Goal: Task Accomplishment & Management: Use online tool/utility

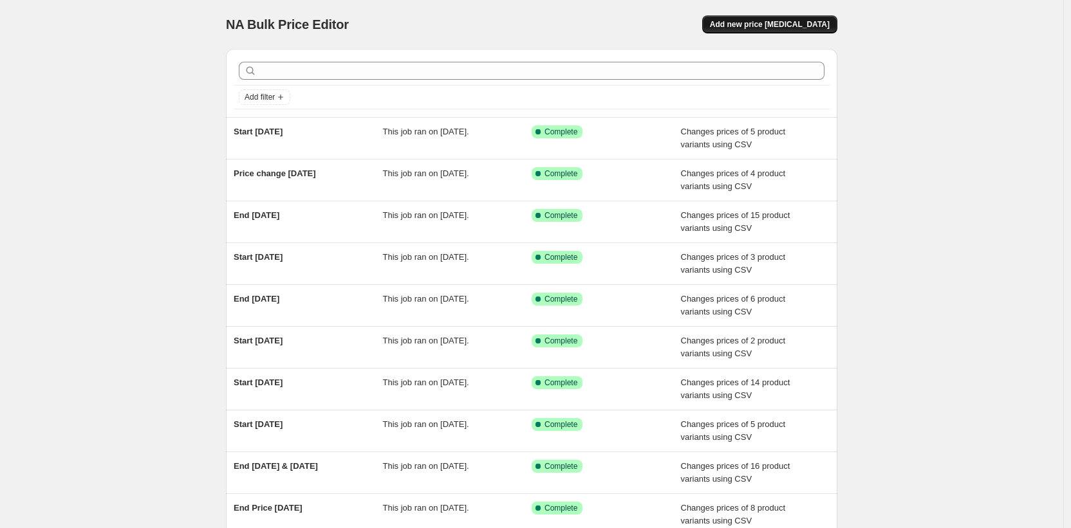
click at [769, 23] on span "Add new price [MEDICAL_DATA]" at bounding box center [770, 24] width 120 height 10
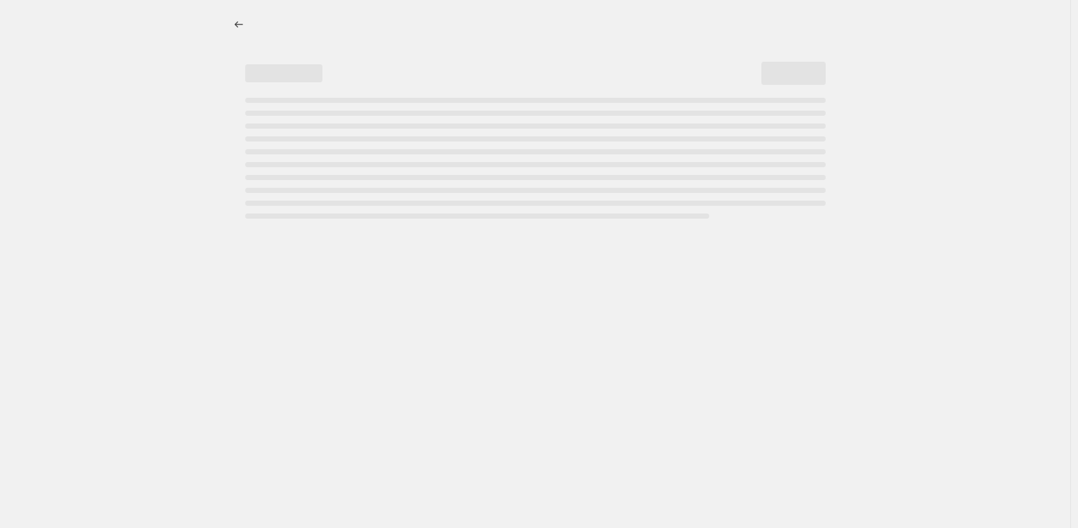
select select "percentage"
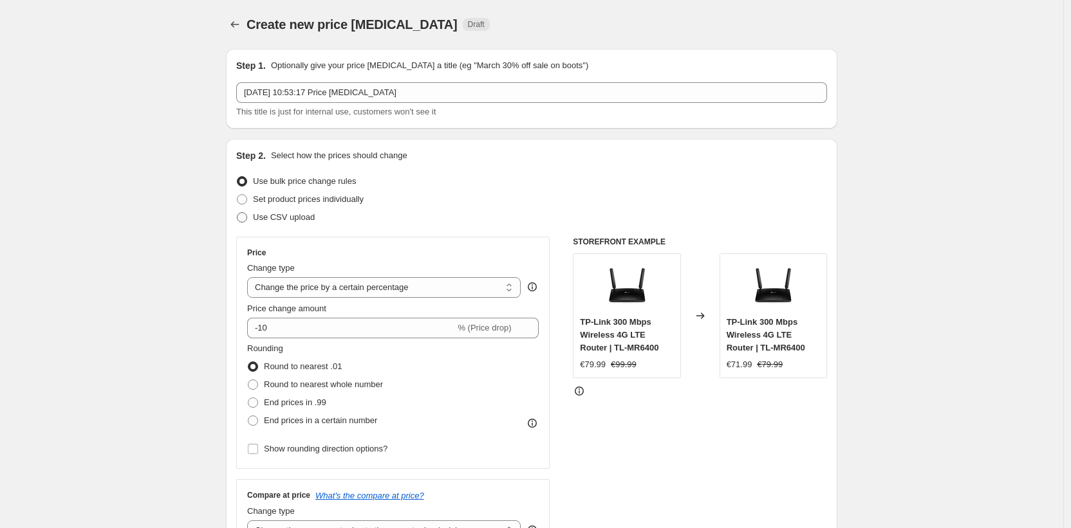
click at [274, 218] on span "Use CSV upload" at bounding box center [284, 217] width 62 height 10
click at [238, 213] on input "Use CSV upload" at bounding box center [237, 212] width 1 height 1
radio input "true"
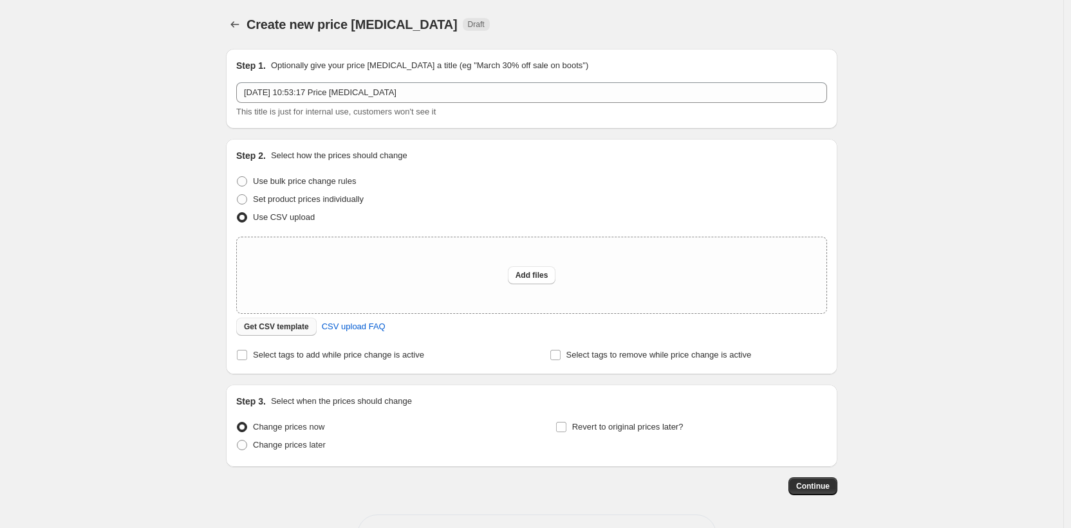
click at [293, 328] on span "Get CSV template" at bounding box center [276, 327] width 65 height 10
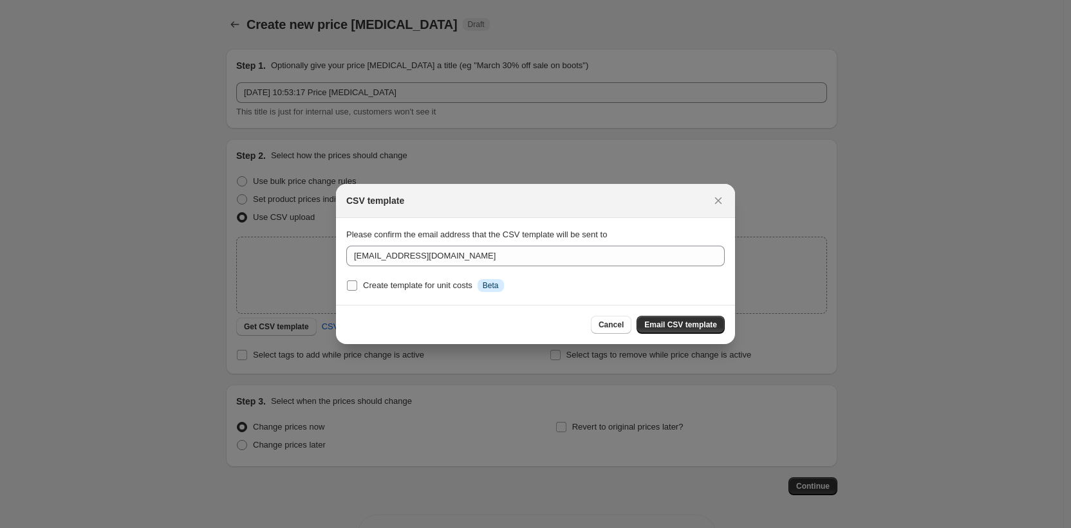
click at [348, 284] on input "Create template for unit costs Info Beta" at bounding box center [352, 286] width 10 height 10
checkbox input "true"
click at [666, 323] on span "Email CSV template" at bounding box center [680, 325] width 73 height 10
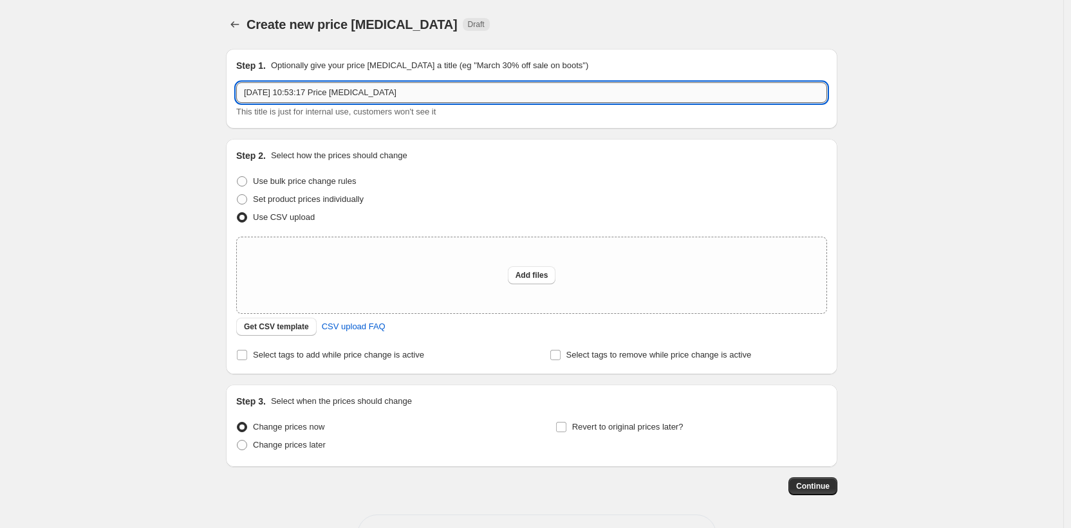
click at [350, 94] on input "8 Oct 2025, 10:53:17 Price change job" at bounding box center [531, 92] width 591 height 21
type input "Start 20th & 23rd Oct"
click at [517, 274] on button "Add files" at bounding box center [532, 275] width 48 height 18
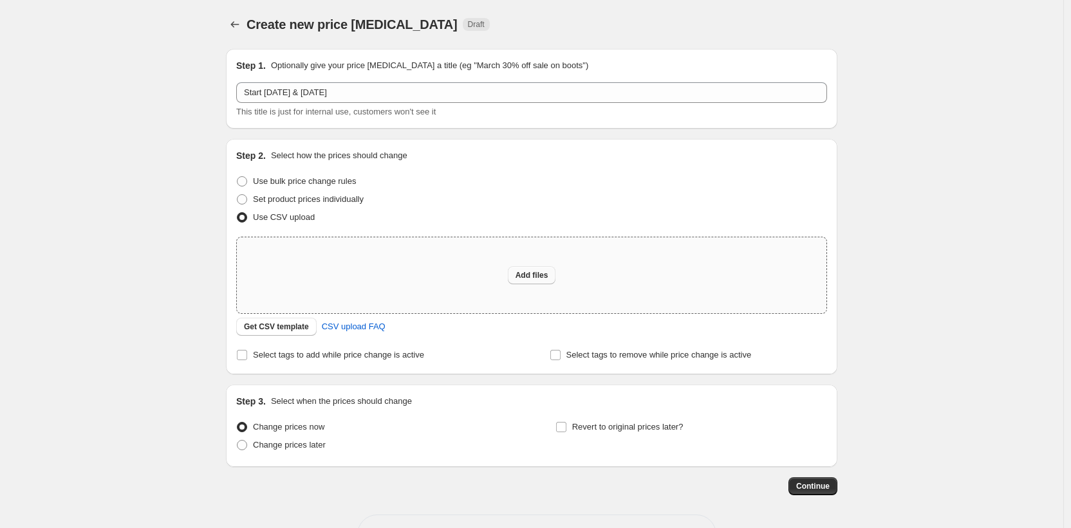
type input "C:\fakepath\start-20th-23rd-oct.csv"
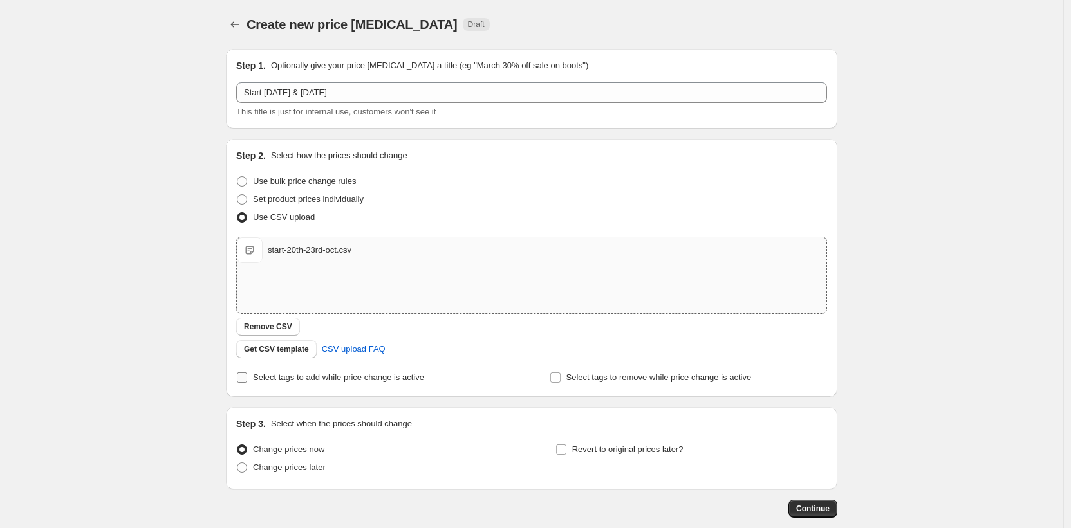
click at [247, 381] on input "Select tags to add while price change is active" at bounding box center [242, 378] width 10 height 10
checkbox input "true"
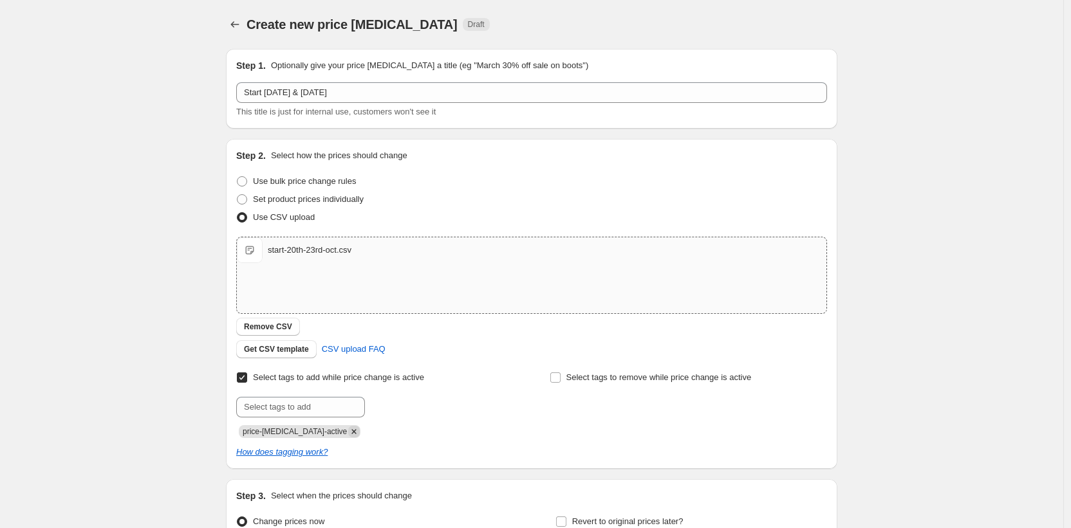
click at [352, 433] on icon "Remove price-change-job-active" at bounding box center [354, 431] width 5 height 5
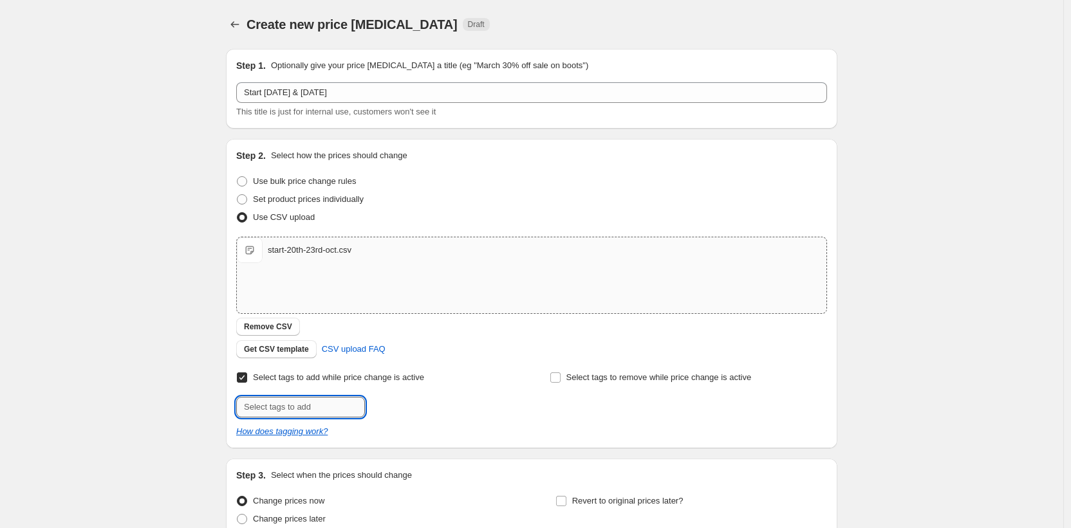
click at [280, 408] on input "text" at bounding box center [300, 407] width 129 height 21
type input "sale"
click at [401, 407] on span "sale" at bounding box center [400, 406] width 15 height 9
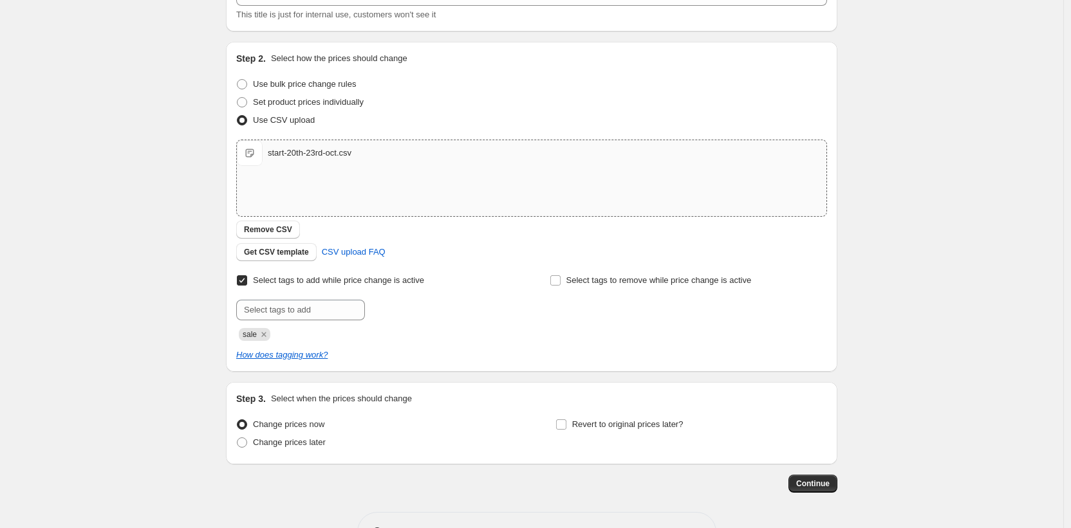
scroll to position [111, 0]
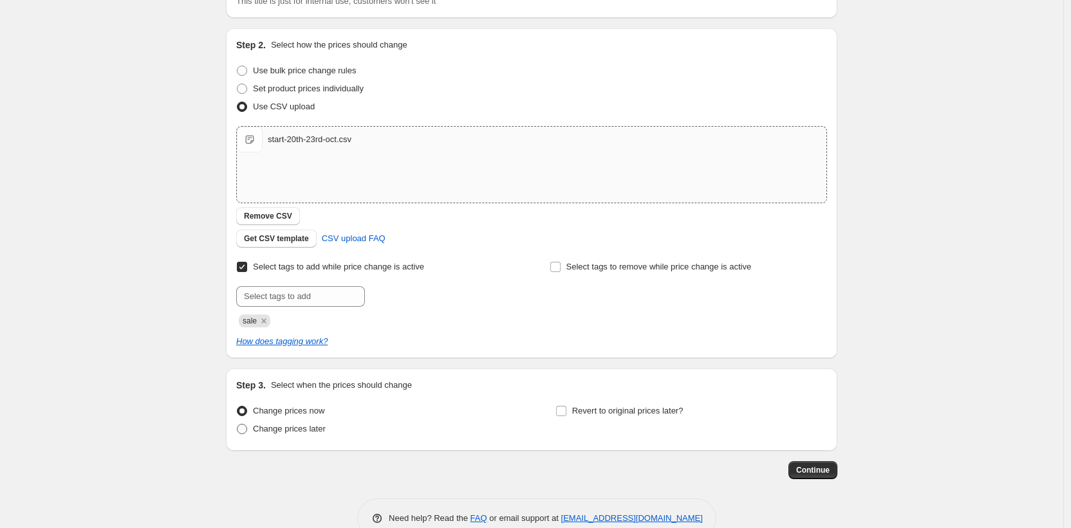
click at [275, 431] on span "Change prices later" at bounding box center [289, 429] width 73 height 10
click at [238, 425] on input "Change prices later" at bounding box center [237, 424] width 1 height 1
radio input "true"
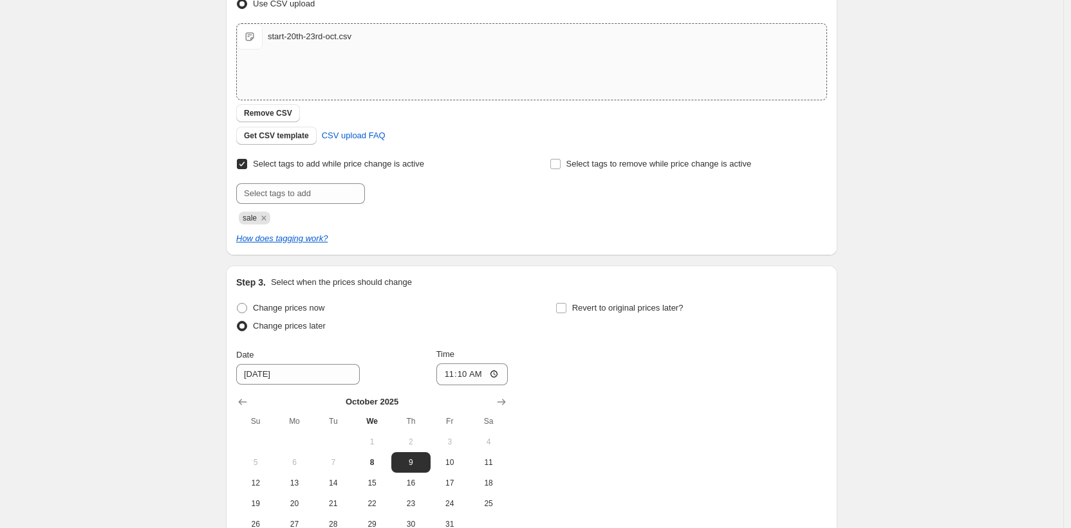
scroll to position [360, 0]
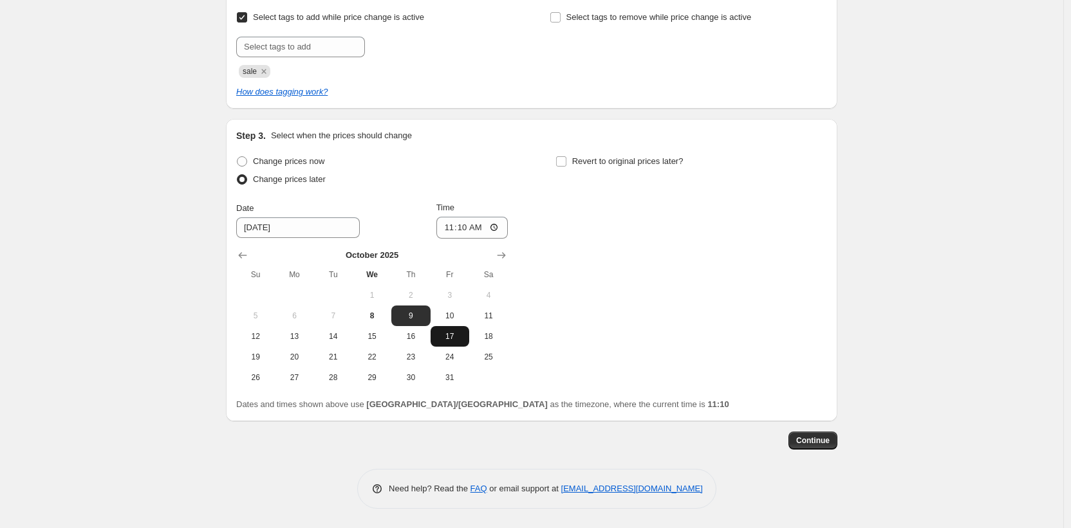
click at [453, 335] on span "17" at bounding box center [450, 336] width 28 height 10
type input "10/17/2025"
click at [463, 221] on input "11:10" at bounding box center [472, 228] width 72 height 22
type input "03:00"
click at [727, 275] on div "Change prices now Change prices later Date 10/17/2025 Time 03:00 October 2025 S…" at bounding box center [531, 271] width 591 height 236
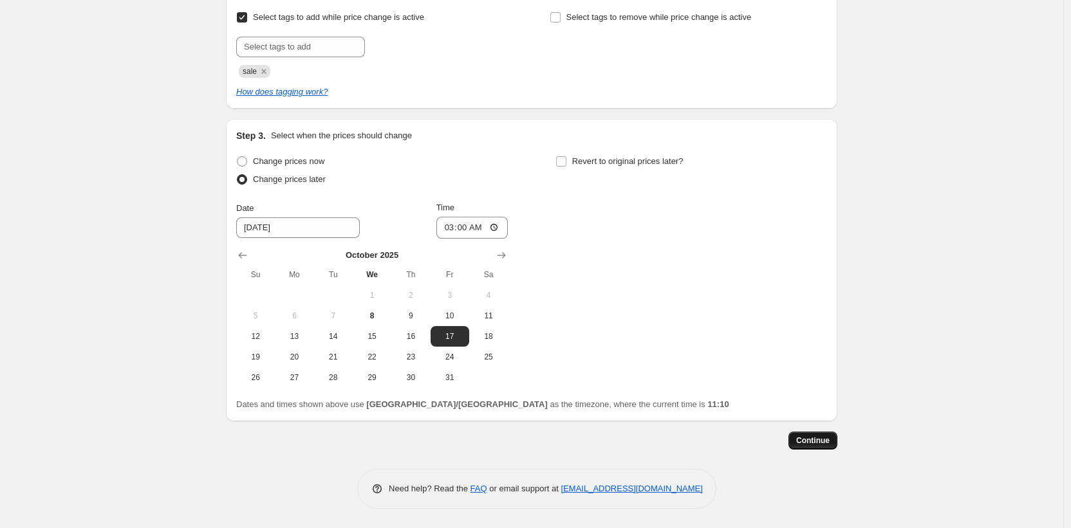
click at [821, 440] on span "Continue" at bounding box center [812, 441] width 33 height 10
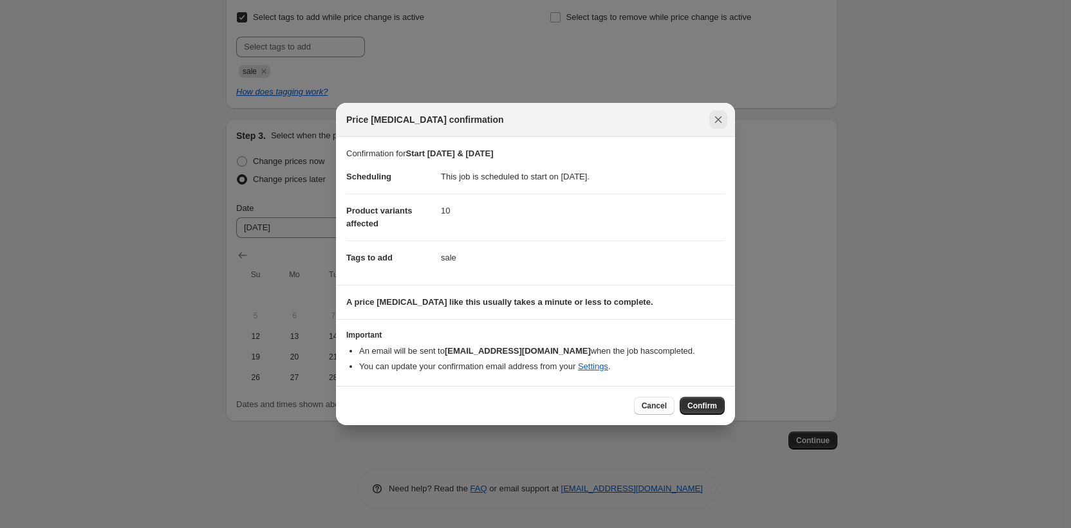
click at [720, 121] on icon "Close" at bounding box center [718, 120] width 7 height 7
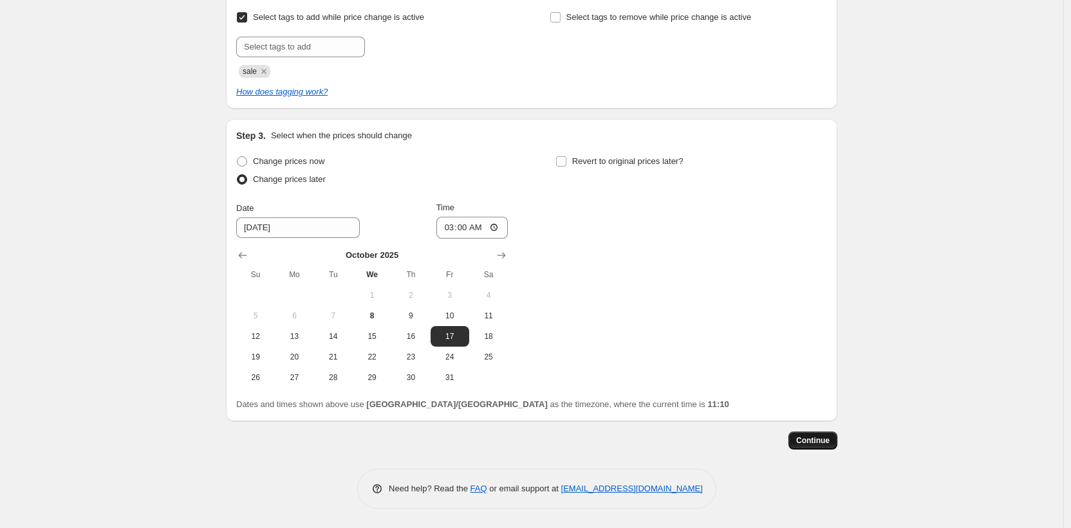
click at [812, 438] on span "Continue" at bounding box center [812, 441] width 33 height 10
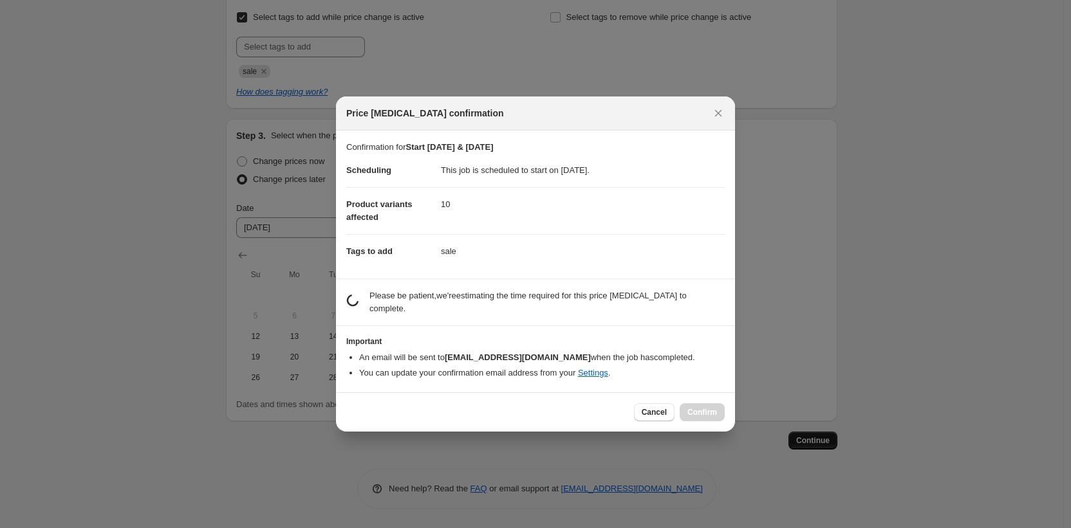
scroll to position [0, 0]
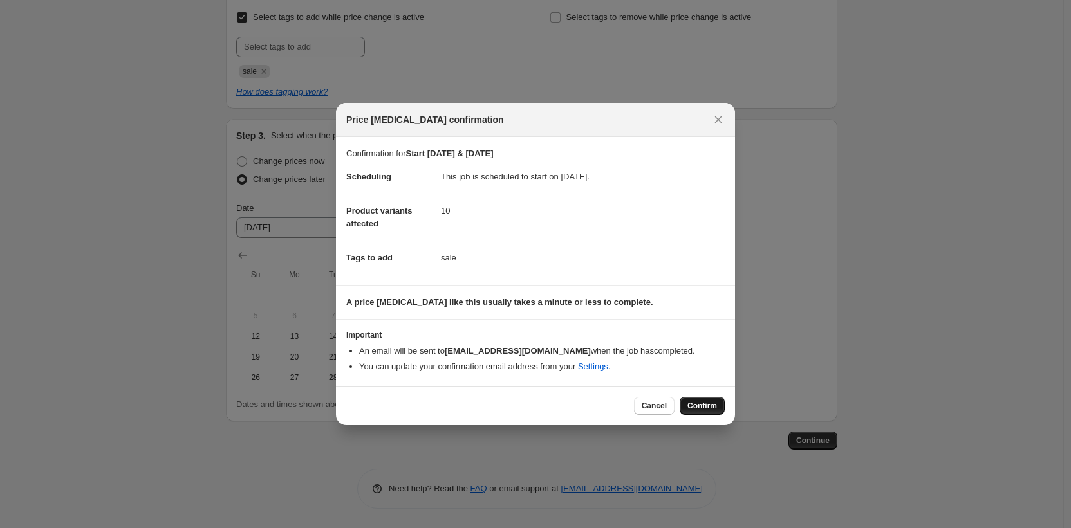
click at [709, 406] on span "Confirm" at bounding box center [702, 406] width 30 height 10
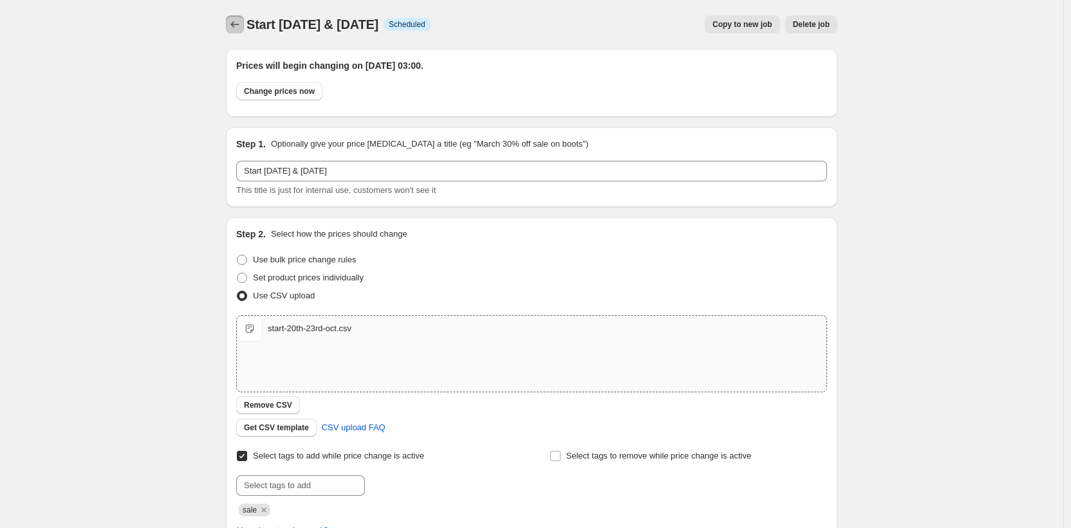
click at [236, 26] on icon "Price change jobs" at bounding box center [235, 24] width 8 height 6
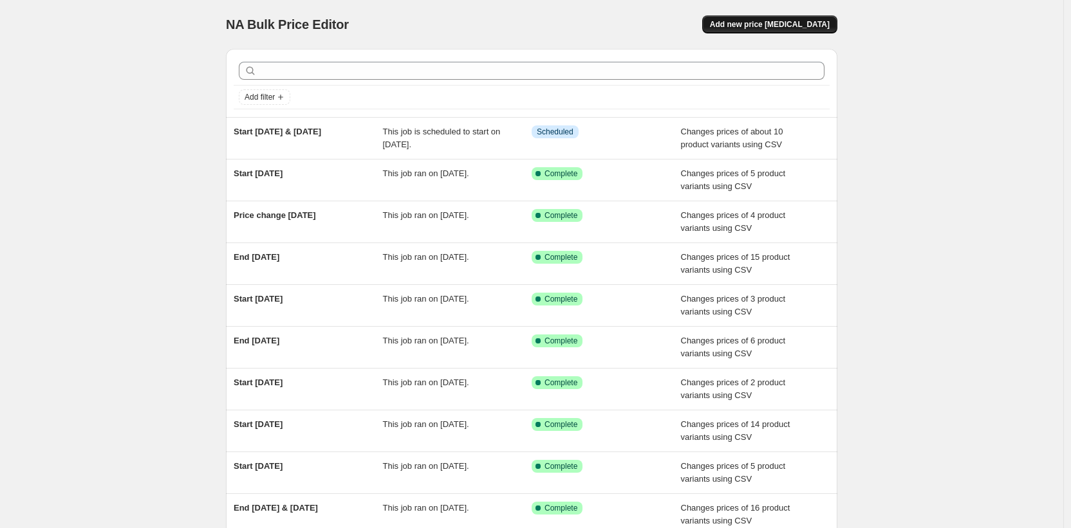
click at [788, 25] on span "Add new price change job" at bounding box center [770, 24] width 120 height 10
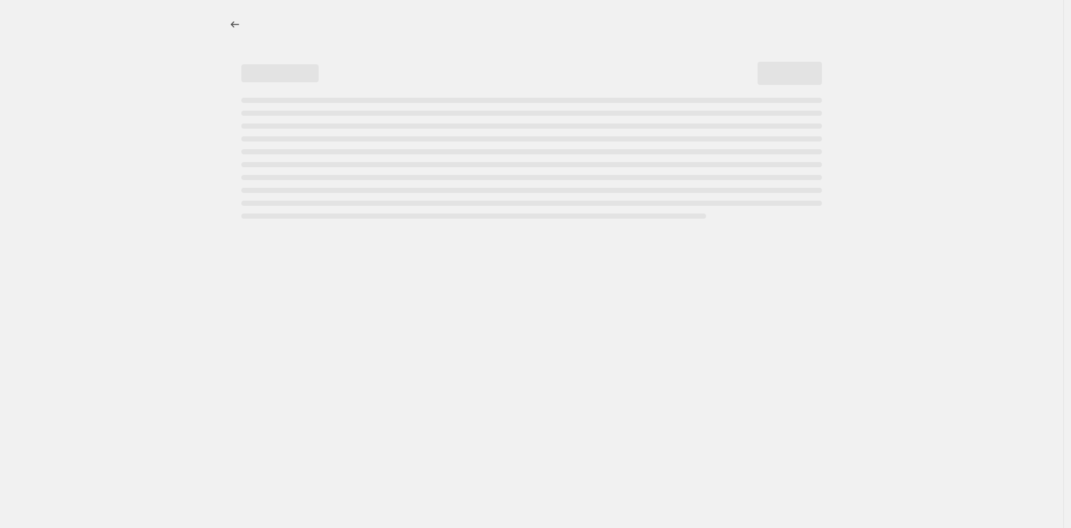
select select "percentage"
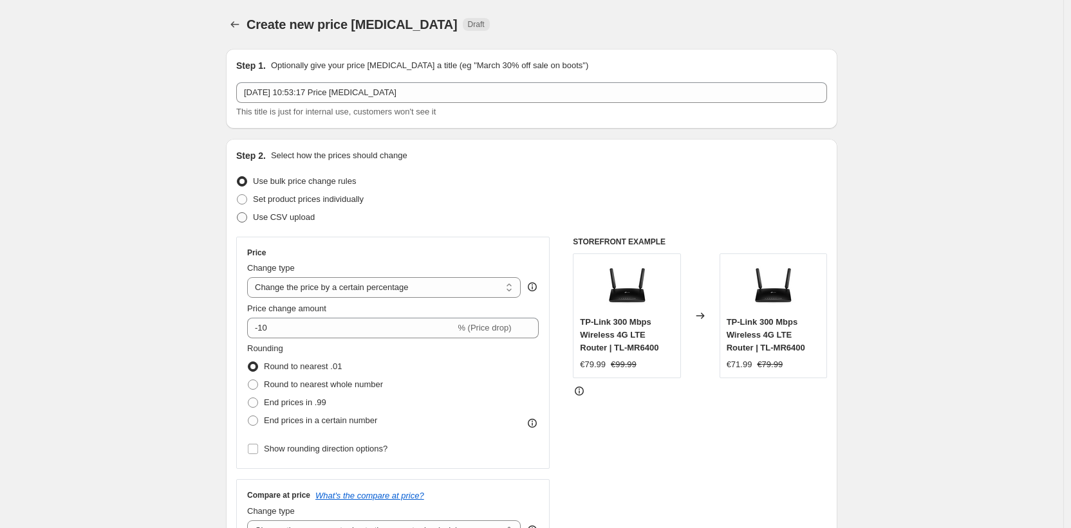
click at [288, 216] on span "Use CSV upload" at bounding box center [284, 217] width 62 height 10
click at [238, 213] on input "Use CSV upload" at bounding box center [237, 212] width 1 height 1
radio input "true"
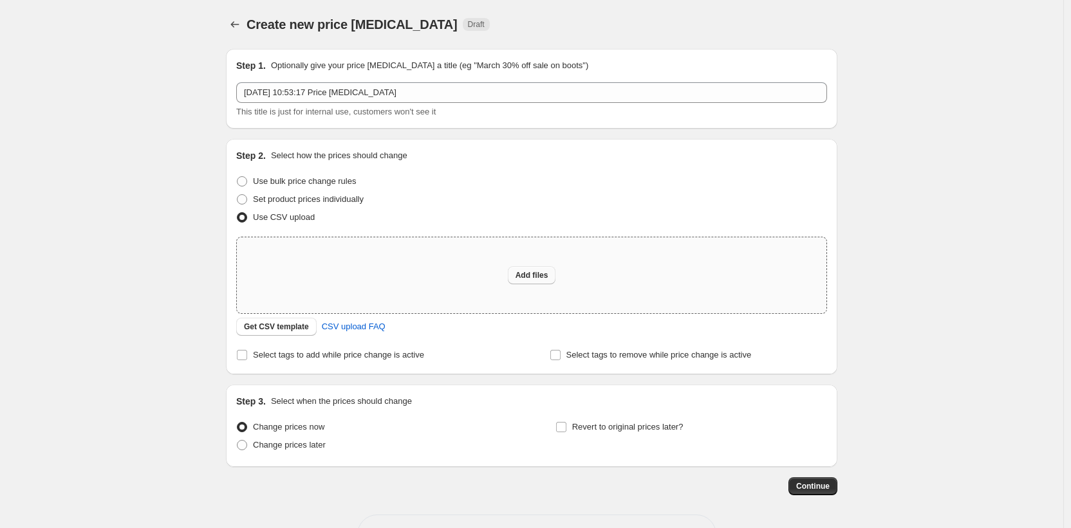
click at [532, 274] on span "Add files" at bounding box center [532, 275] width 33 height 10
type input "C:\fakepath\start-27th-oct.csv"
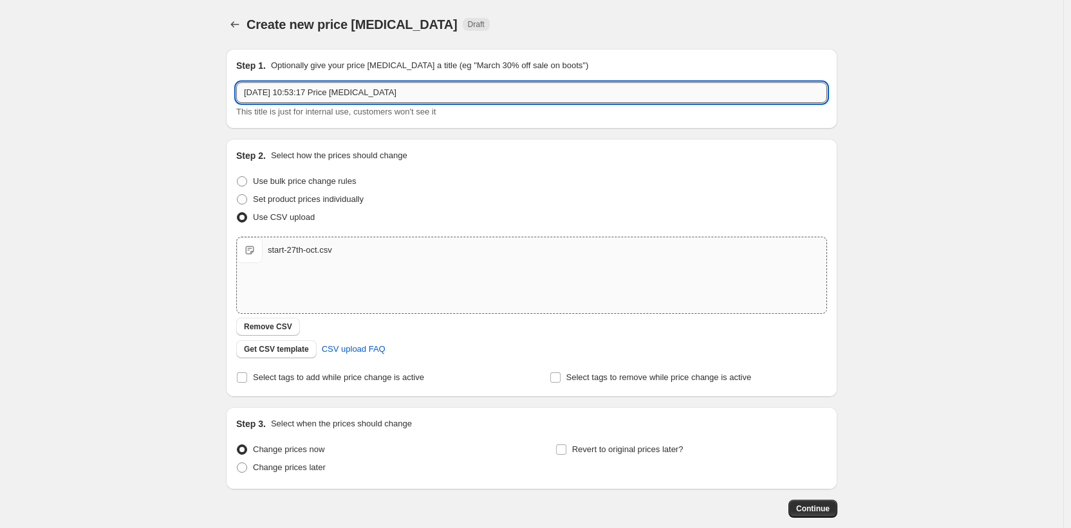
click at [334, 99] on input "8 Oct 2025, 10:53:17 Price change job" at bounding box center [531, 92] width 591 height 21
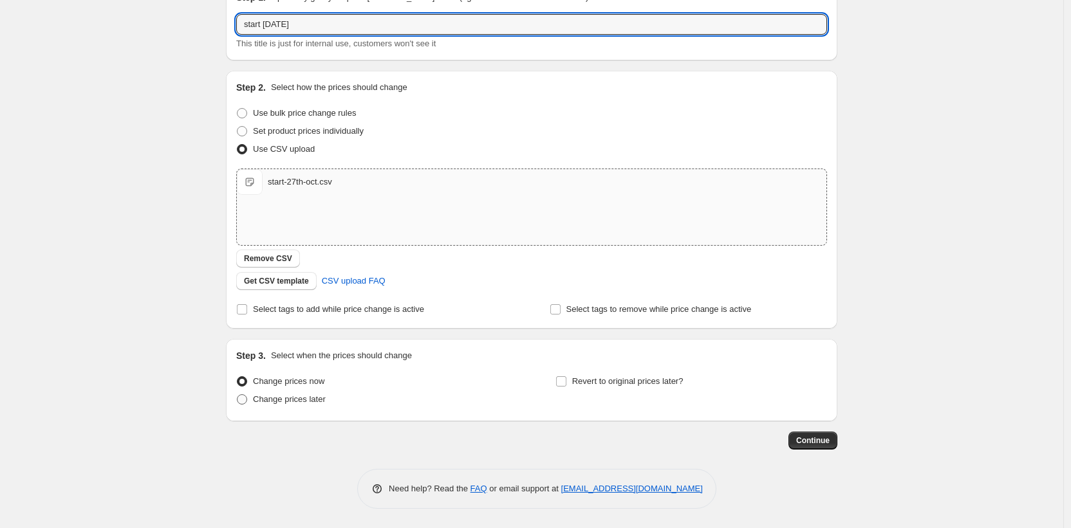
type input "start 27th oct"
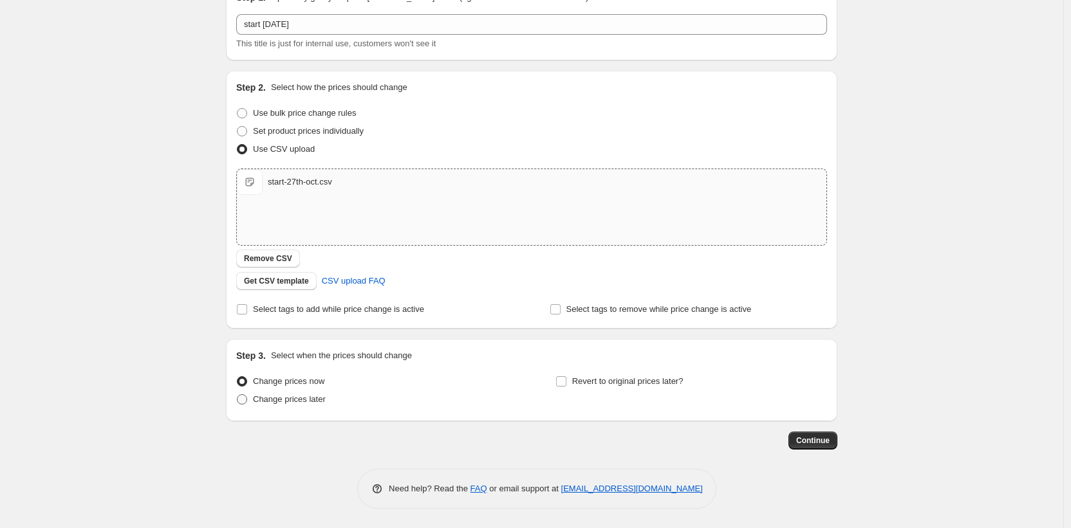
click at [282, 399] on span "Change prices later" at bounding box center [289, 400] width 73 height 10
click at [238, 395] on input "Change prices later" at bounding box center [237, 395] width 1 height 1
radio input "true"
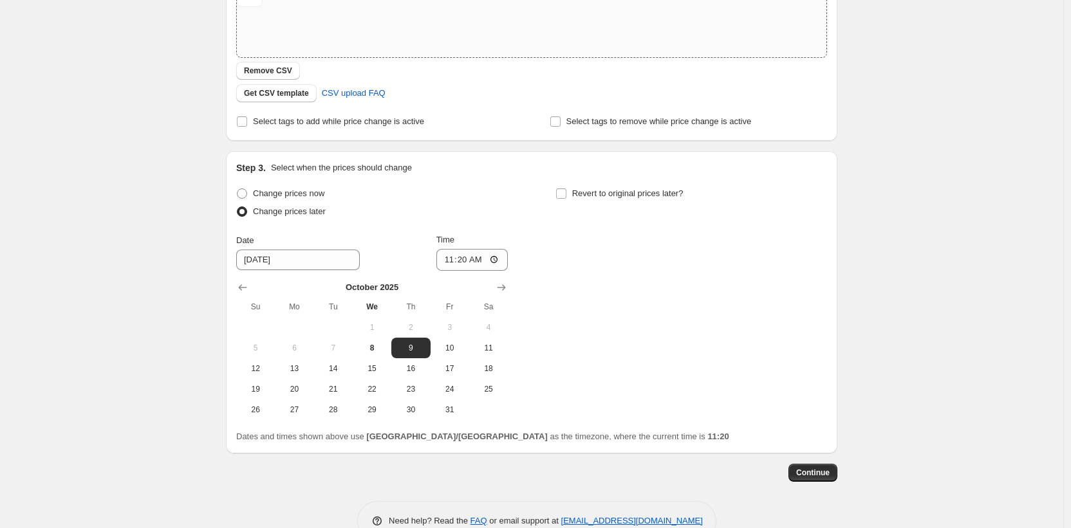
scroll to position [288, 0]
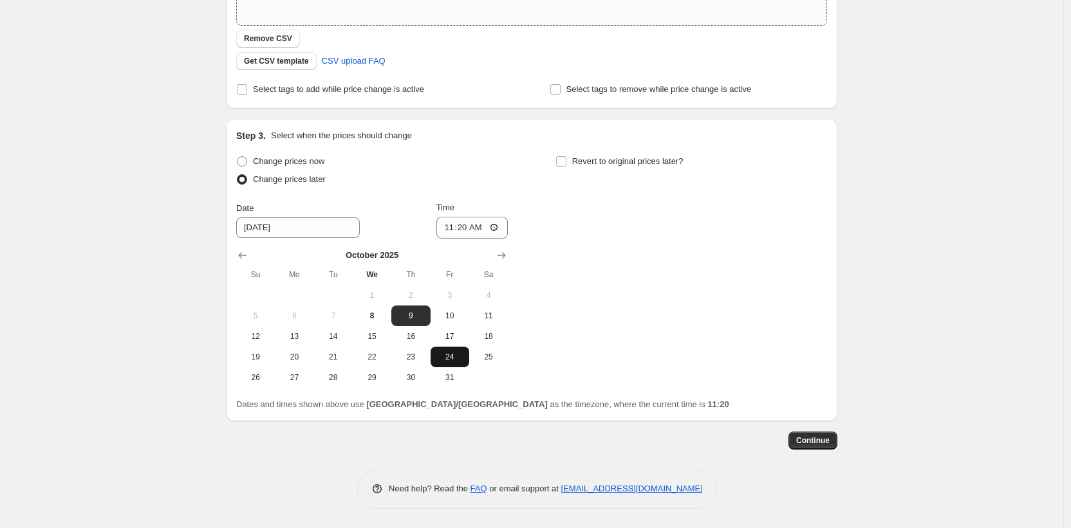
click at [456, 352] on span "24" at bounding box center [450, 357] width 28 height 10
type input "10/24/2025"
click at [453, 228] on input "11:20" at bounding box center [472, 228] width 72 height 22
type input "03:00"
click at [816, 441] on span "Continue" at bounding box center [812, 441] width 33 height 10
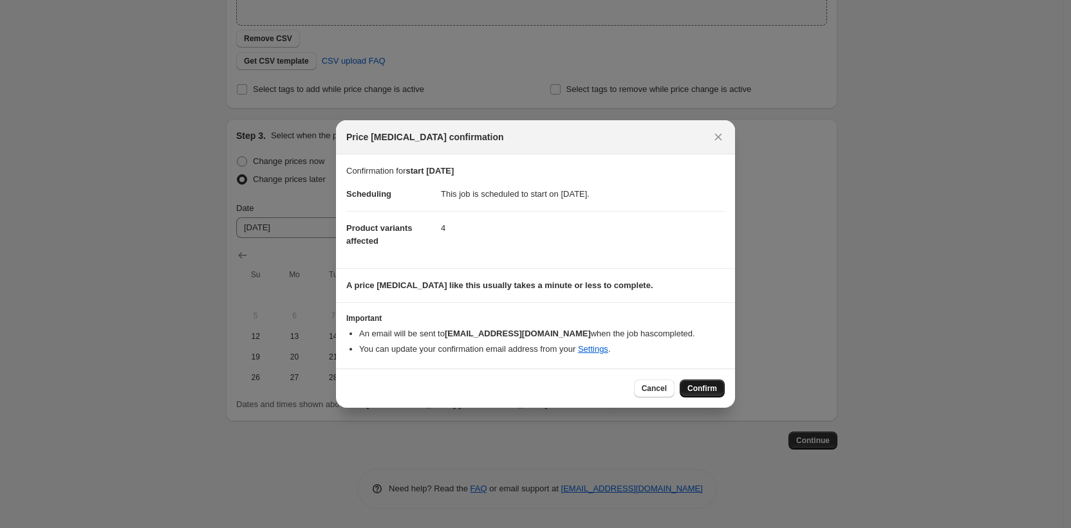
click at [692, 387] on span "Confirm" at bounding box center [702, 389] width 30 height 10
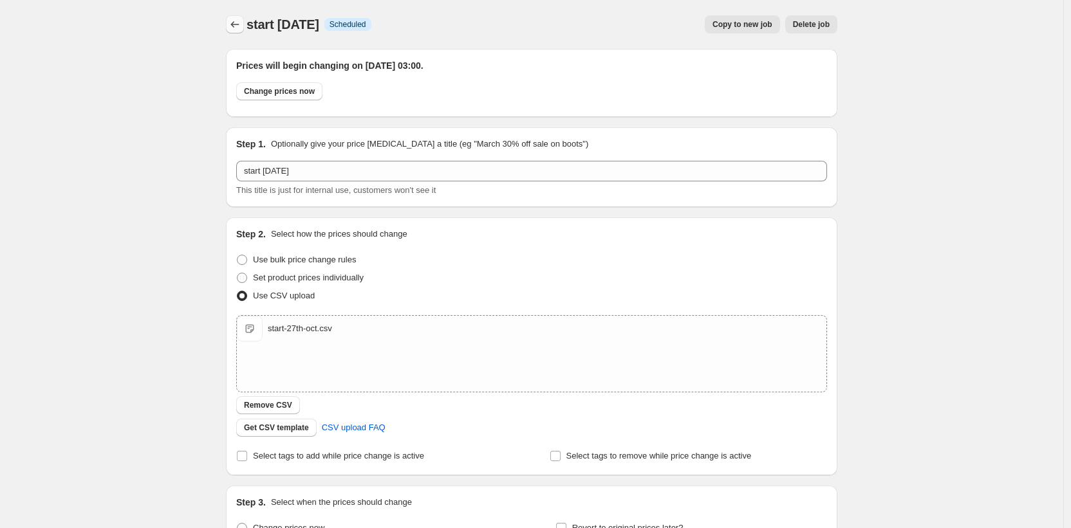
click at [238, 27] on icon "Price change jobs" at bounding box center [234, 24] width 13 height 13
